Goal: Information Seeking & Learning: Understand process/instructions

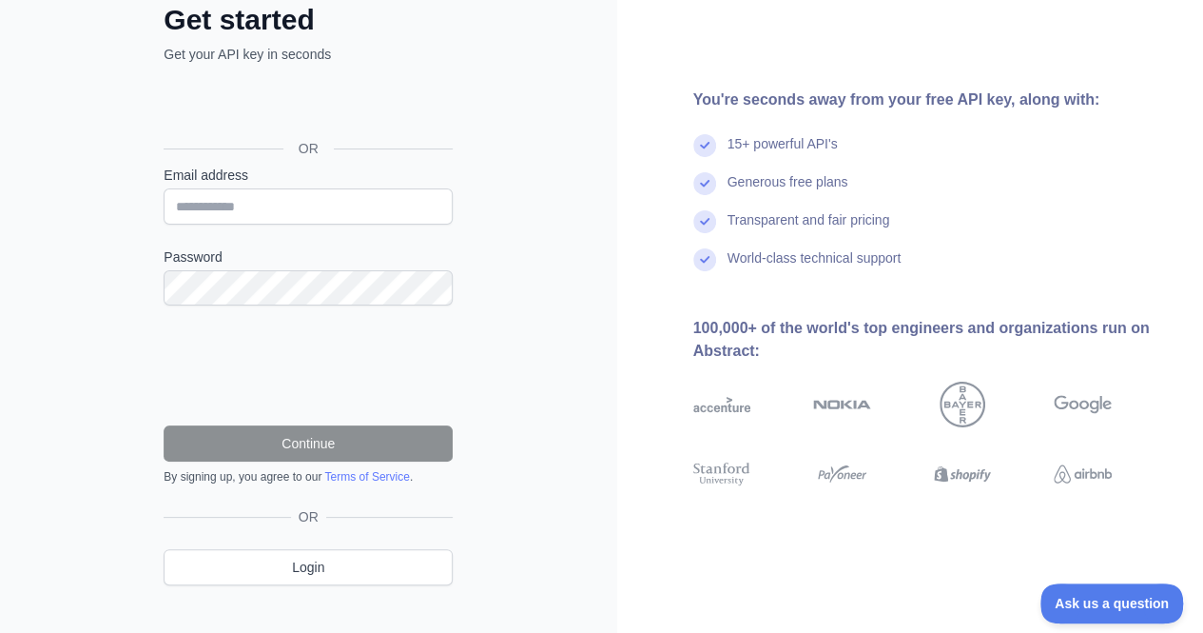
scroll to position [120, 0]
click at [324, 195] on input "Email address" at bounding box center [308, 205] width 289 height 36
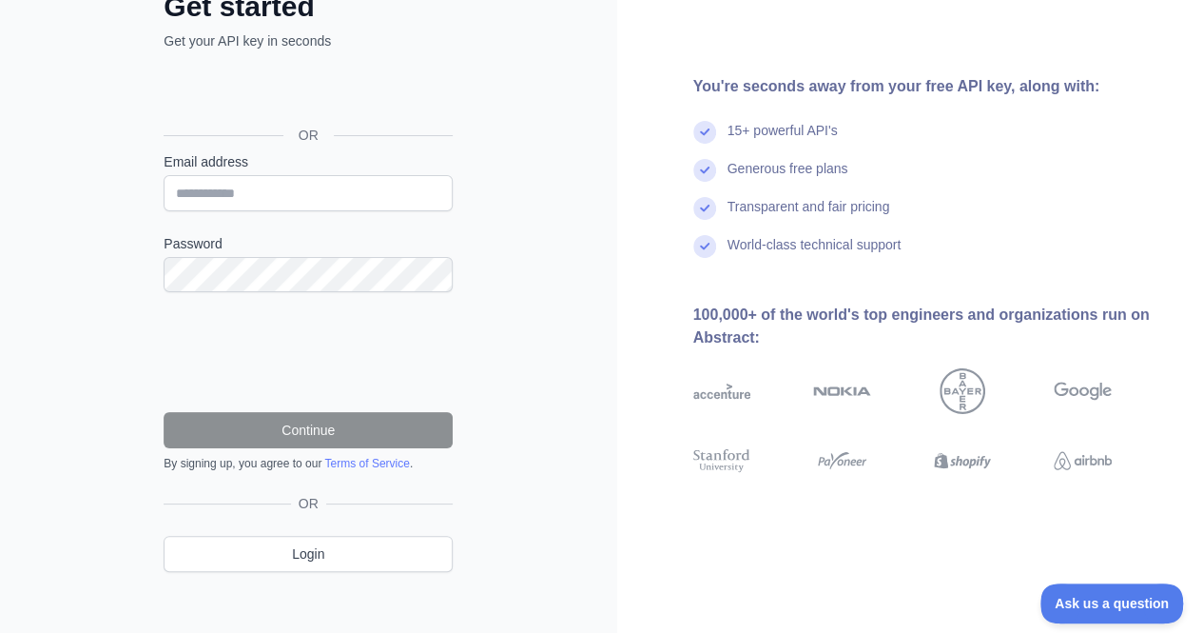
scroll to position [0, 0]
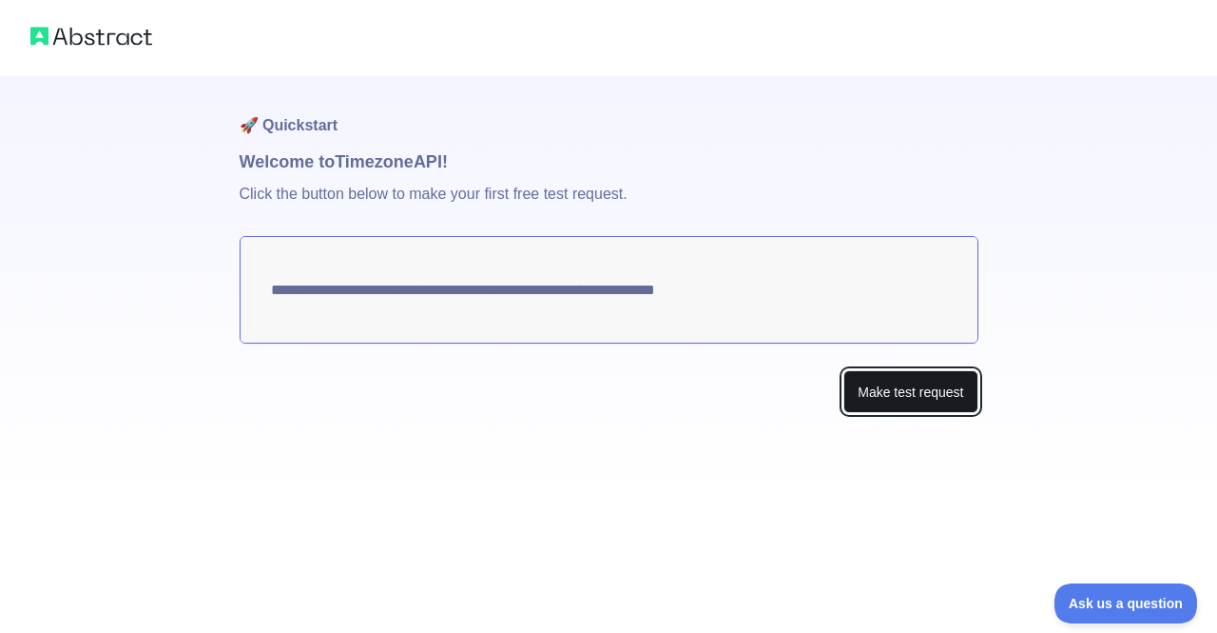
click at [919, 397] on button "Make test request" at bounding box center [911, 391] width 134 height 43
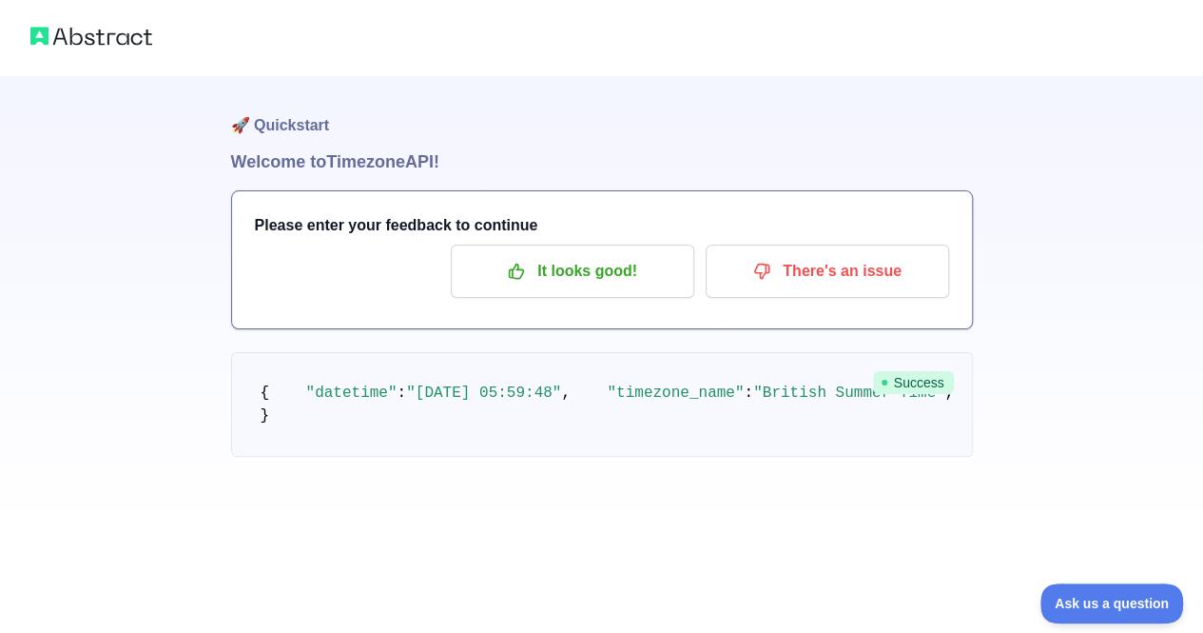
scroll to position [11, 0]
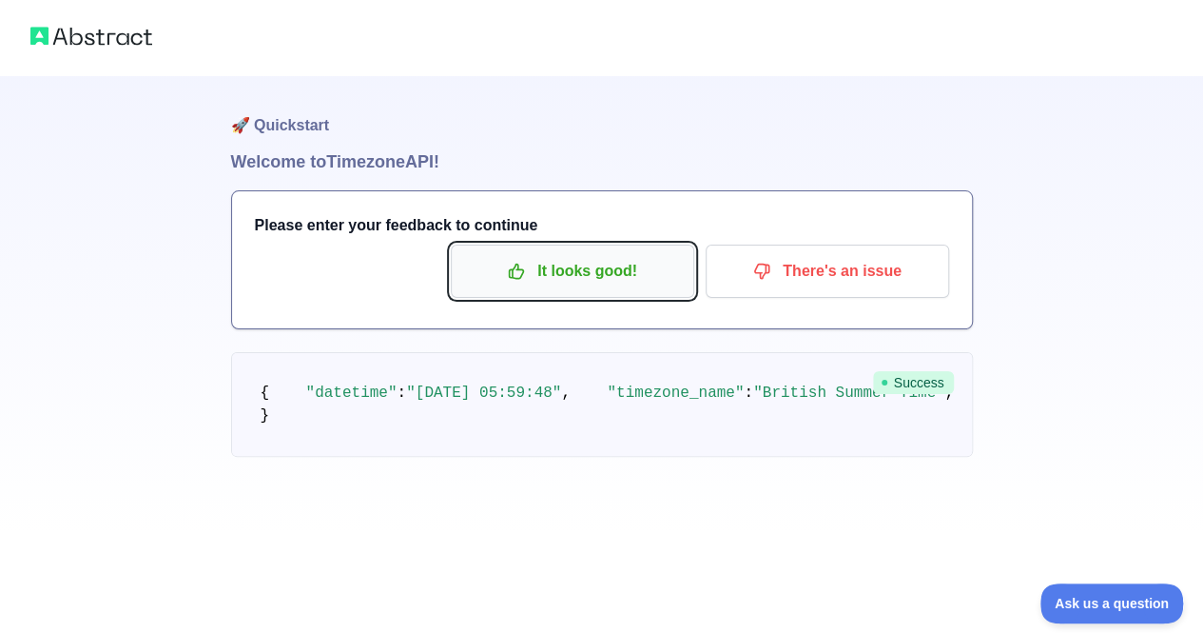
click at [615, 260] on p "It looks good!" at bounding box center [572, 271] width 215 height 32
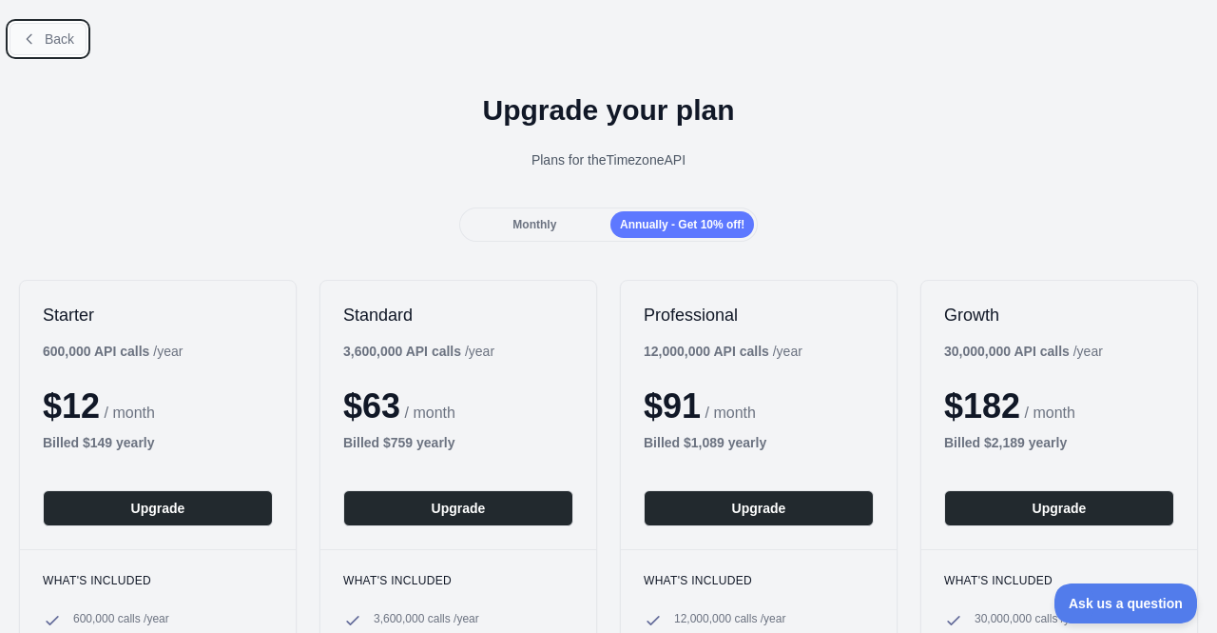
click at [46, 45] on span "Back" at bounding box center [59, 38] width 29 height 15
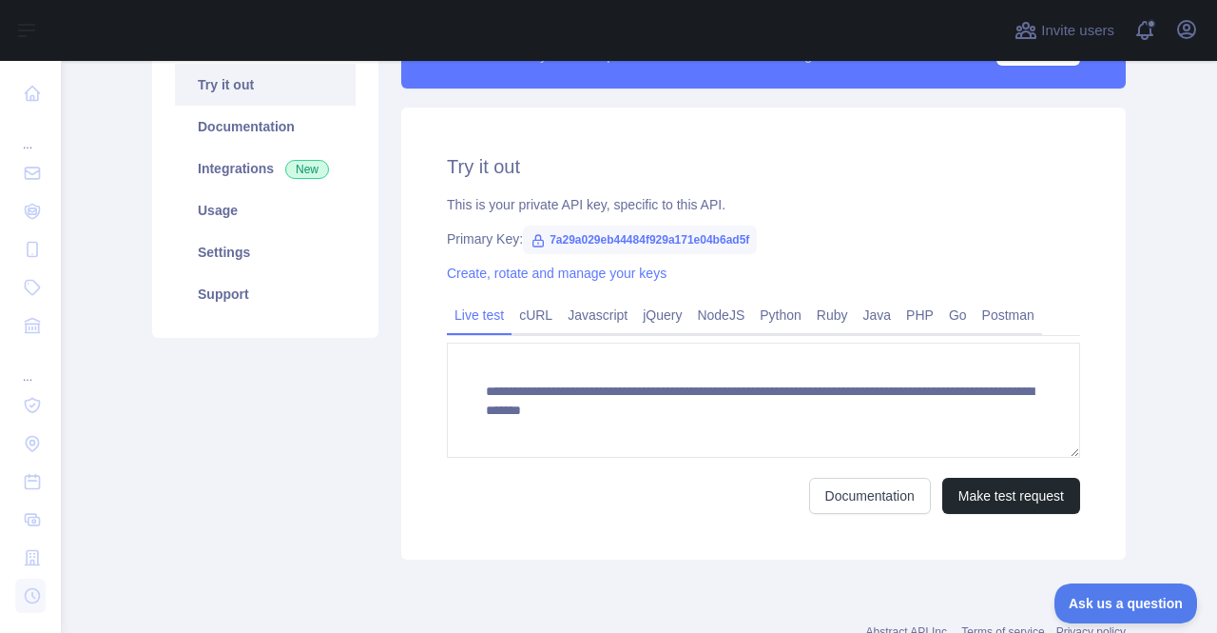
scroll to position [204, 0]
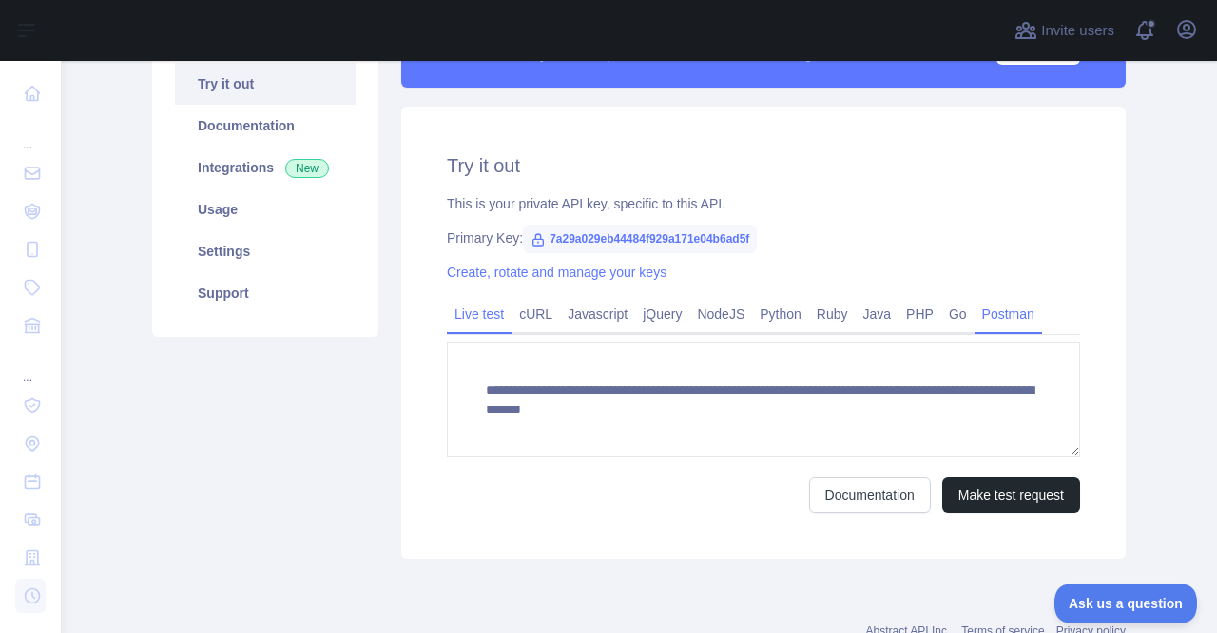
click at [985, 309] on link "Postman" at bounding box center [1009, 314] width 68 height 30
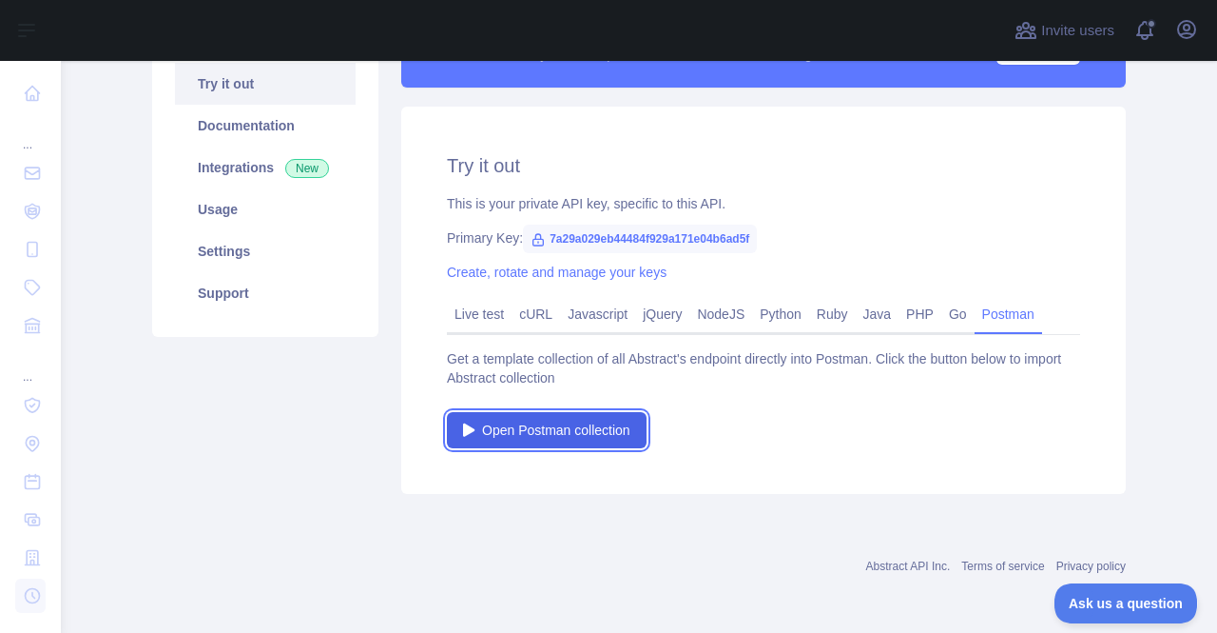
click at [552, 438] on span "Open Postman collection" at bounding box center [556, 429] width 148 height 19
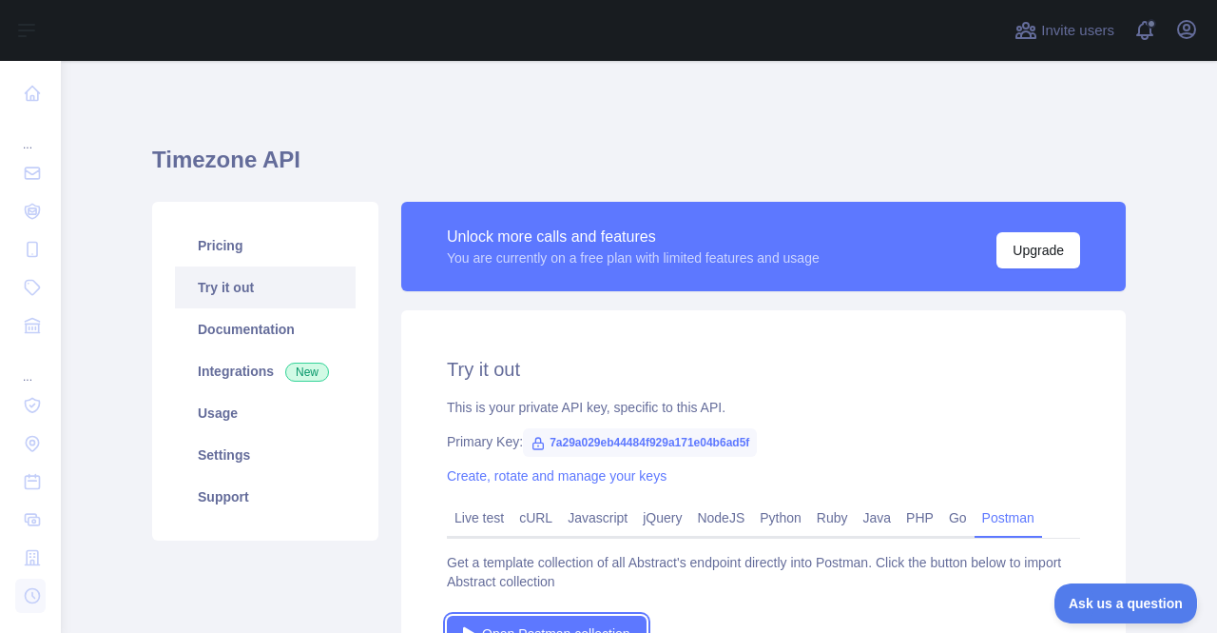
scroll to position [43, 0]
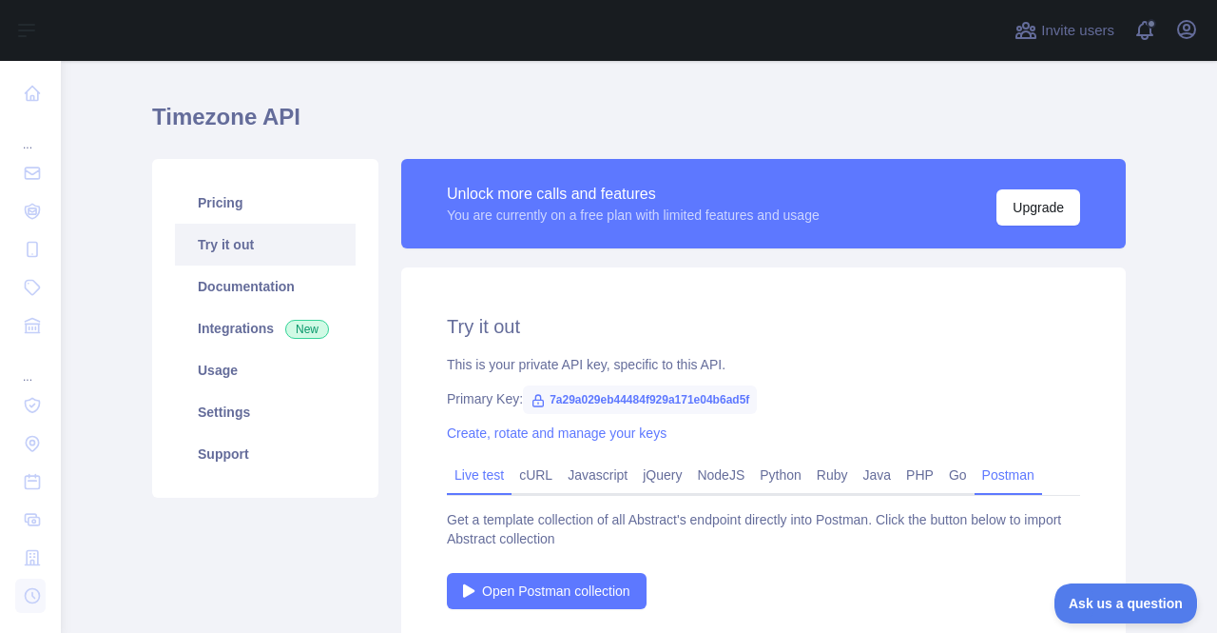
click at [491, 471] on link "Live test" at bounding box center [479, 474] width 65 height 30
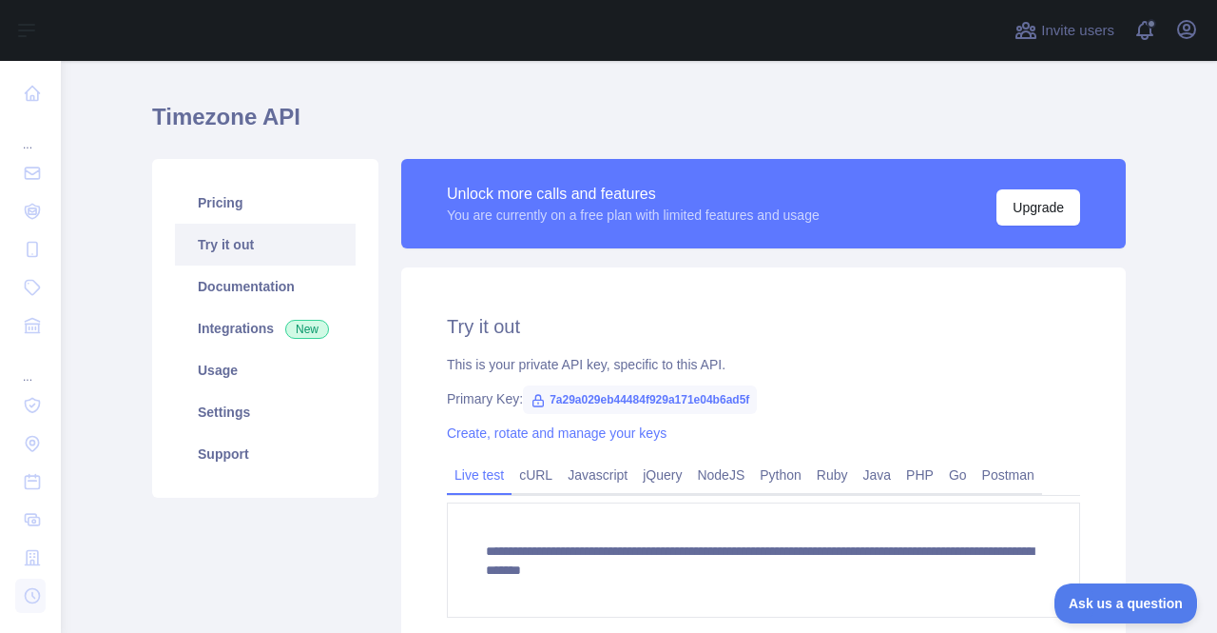
scroll to position [265, 0]
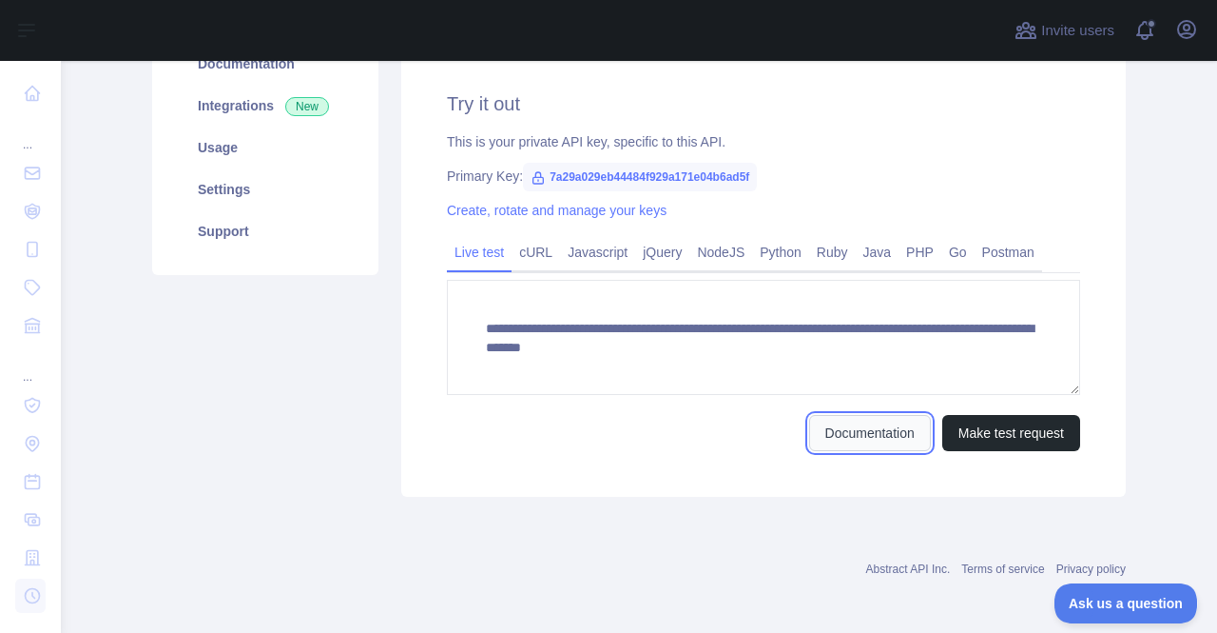
click at [900, 437] on link "Documentation" at bounding box center [870, 433] width 122 height 36
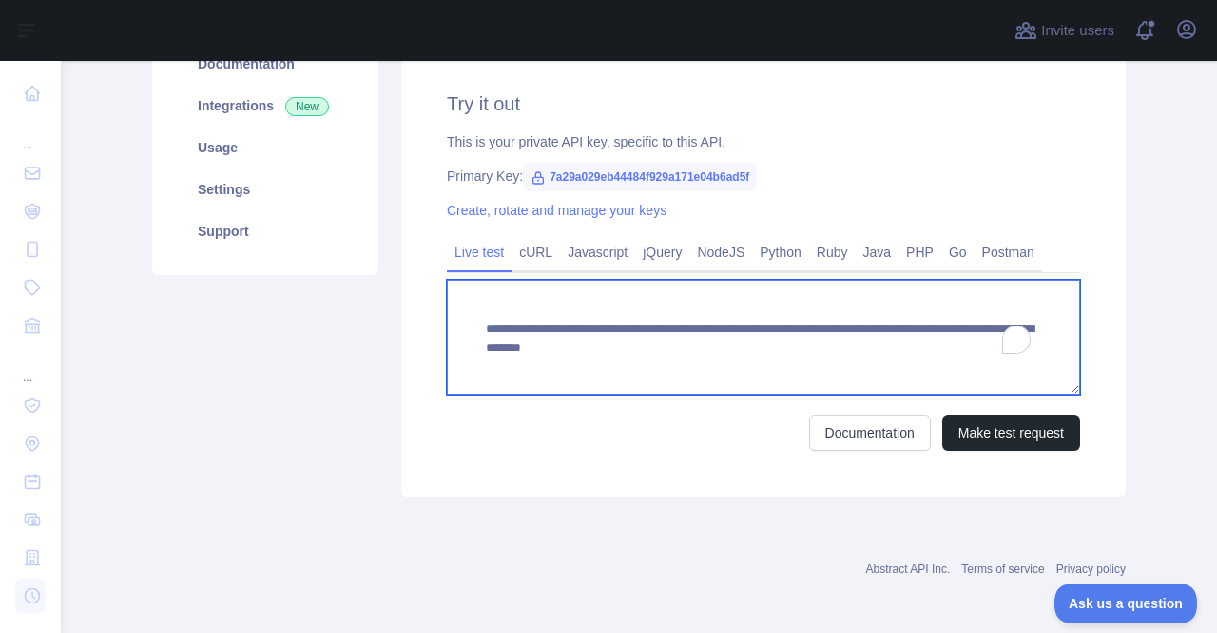
drag, startPoint x: 978, startPoint y: 345, endPoint x: 458, endPoint y: 314, distance: 521.2
click at [458, 314] on textarea "**********" at bounding box center [763, 337] width 633 height 115
